Goal: Check status: Check status

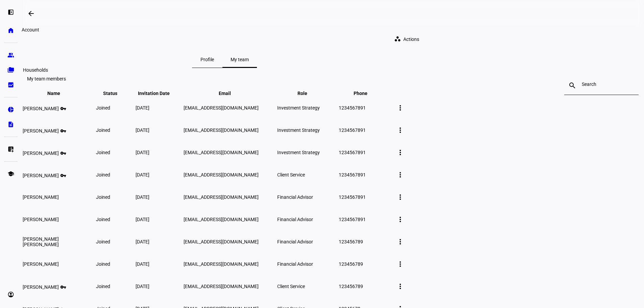
click at [11, 72] on eth-mat-symbol "folder_copy" at bounding box center [10, 70] width 7 height 7
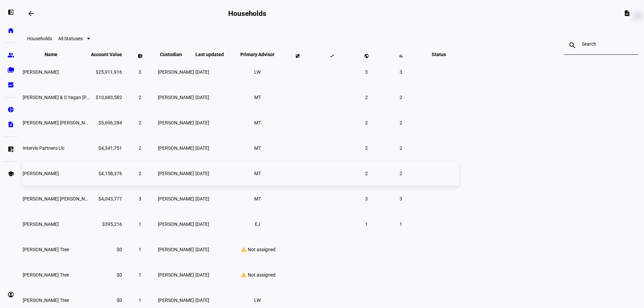
scroll to position [18, 0]
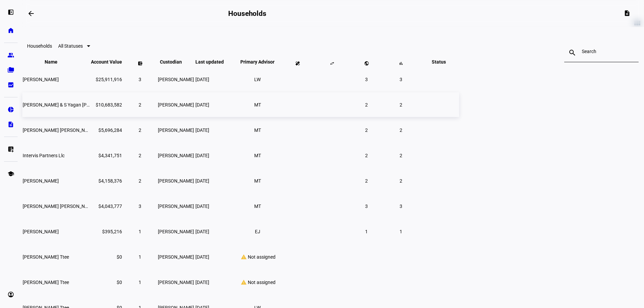
click at [118, 108] on span "[PERSON_NAME] & S Yagan [PERSON_NAME]" at bounding box center [71, 104] width 96 height 5
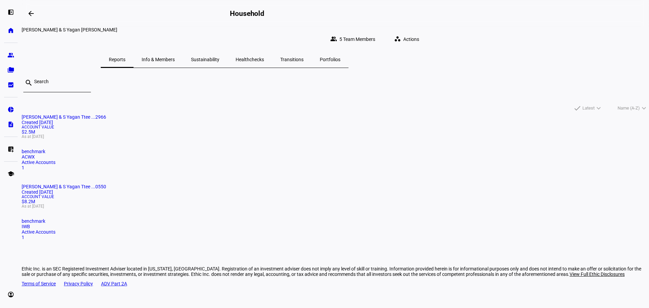
click at [30, 224] on span "IWB" at bounding box center [26, 226] width 8 height 5
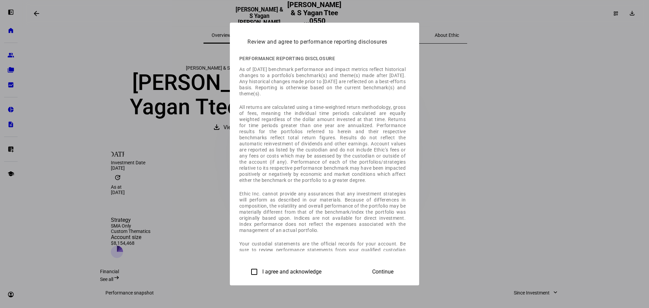
scroll to position [237, 0]
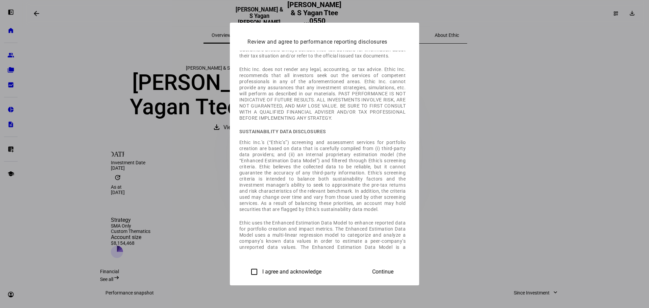
click at [248, 270] on input "I agree and acknowledge" at bounding box center [255, 272] width 14 height 14
checkbox input "true"
click at [394, 273] on span "Continue" at bounding box center [382, 272] width 21 height 6
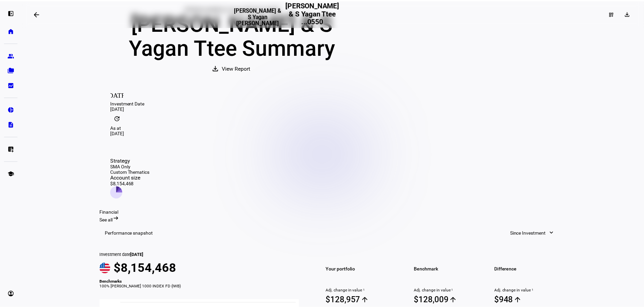
scroll to position [0, 0]
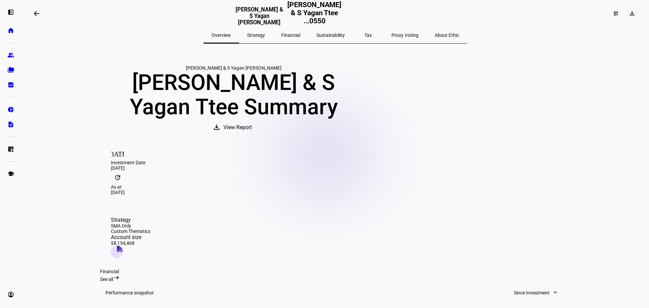
click at [33, 14] on span at bounding box center [36, 13] width 16 height 16
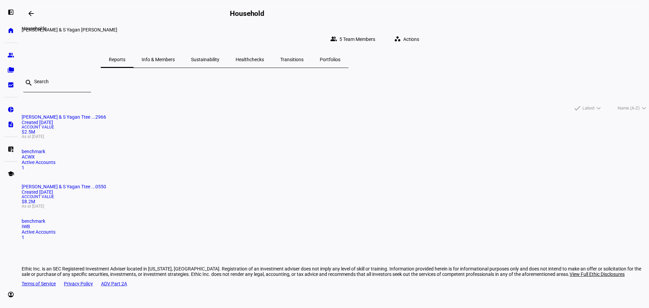
click at [34, 14] on mat-icon "arrow_backwards" at bounding box center [31, 13] width 8 height 8
